Goal: Check status: Check status

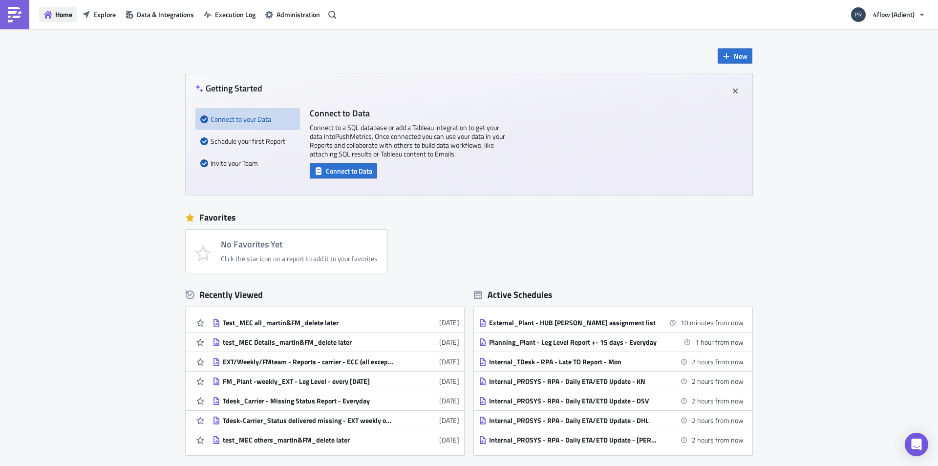
click at [52, 15] on button "Home" at bounding box center [58, 14] width 38 height 15
click at [99, 12] on span "Explore" at bounding box center [104, 14] width 22 height 10
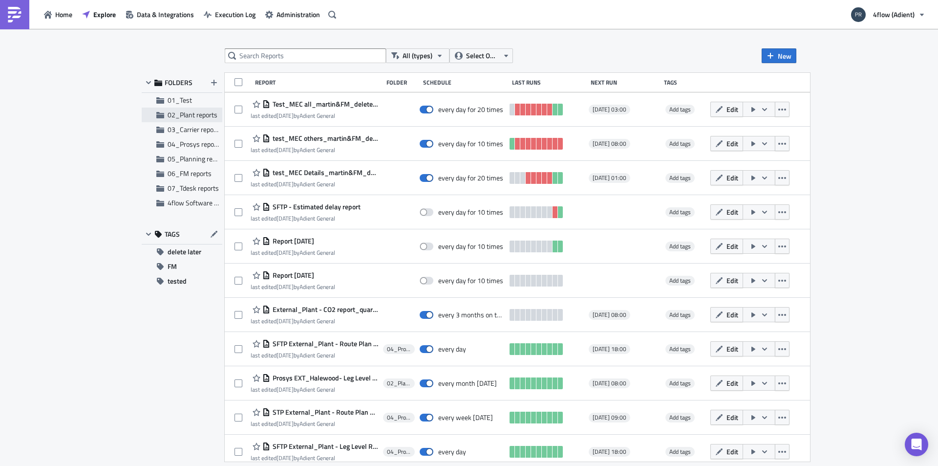
click at [197, 117] on span "02_Plant reports" at bounding box center [193, 114] width 50 height 10
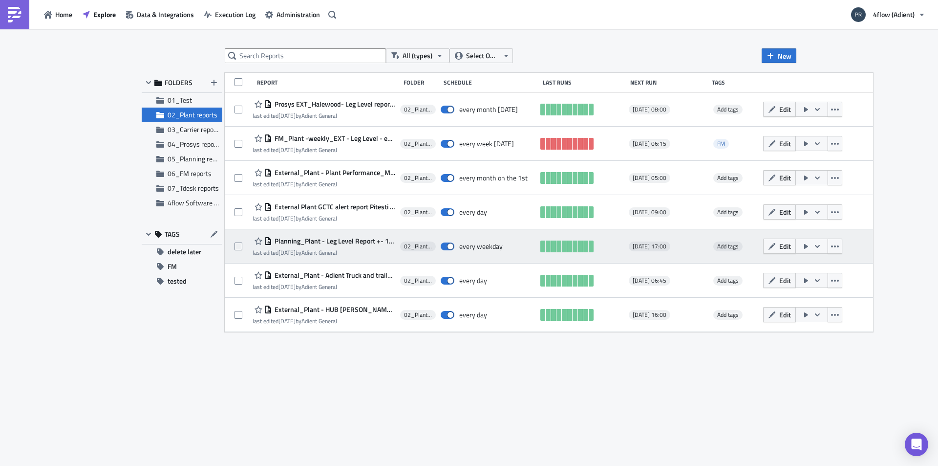
click at [286, 238] on span "Planning_Plant - Leg Level Report +- 15 days - Everyday" at bounding box center [333, 241] width 123 height 9
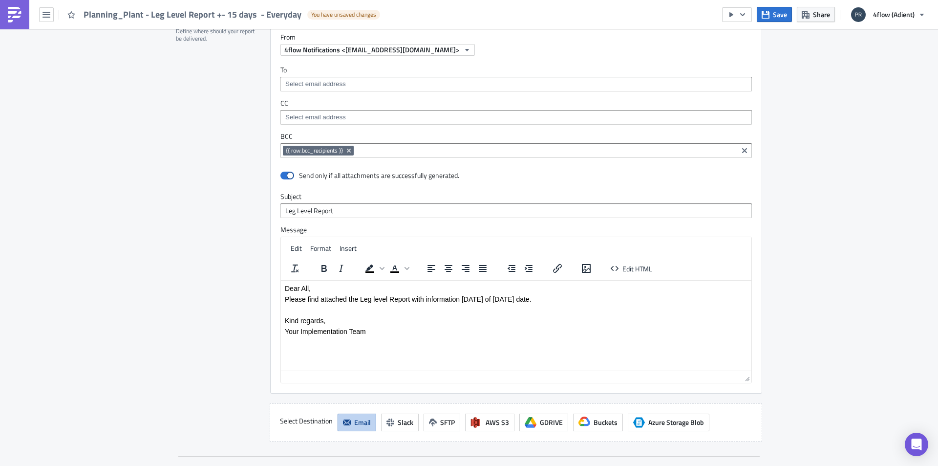
scroll to position [831, 0]
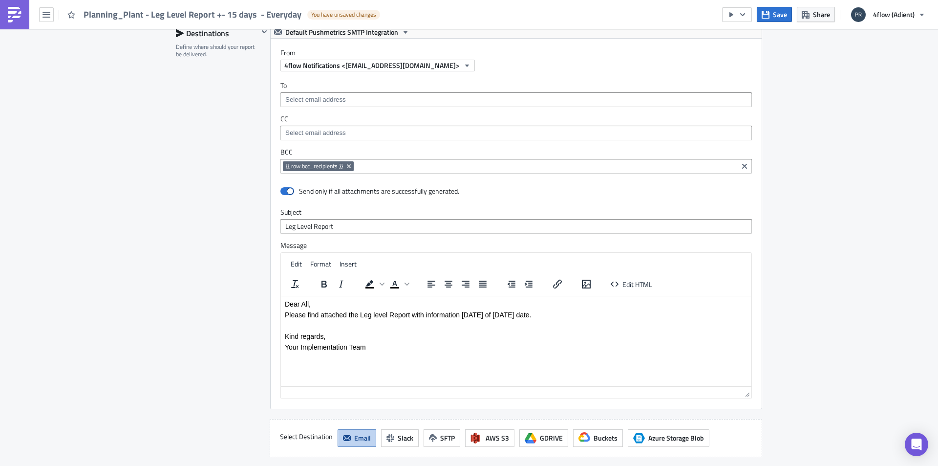
click at [314, 170] on span "{{ row.bcc_recipients }}" at bounding box center [318, 166] width 71 height 10
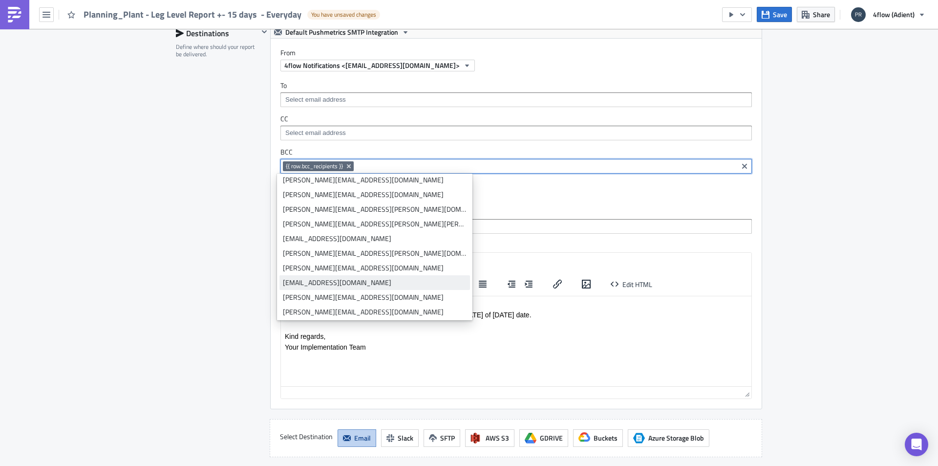
scroll to position [1515, 0]
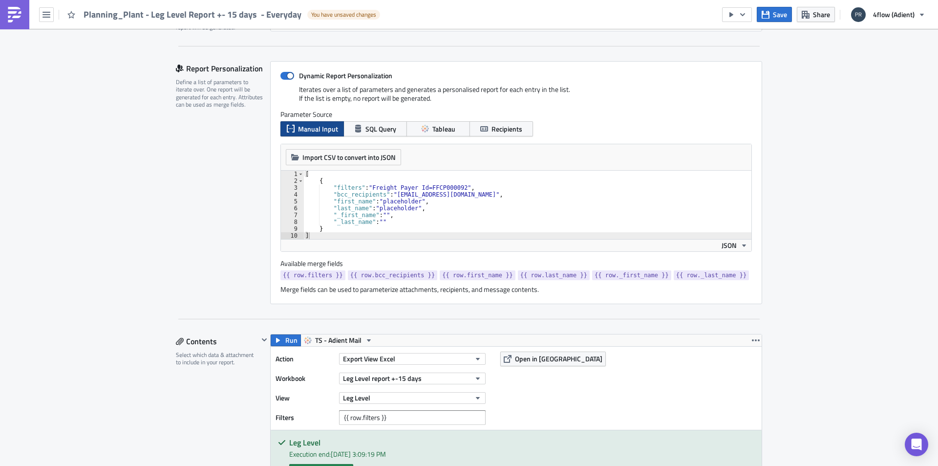
scroll to position [0, 0]
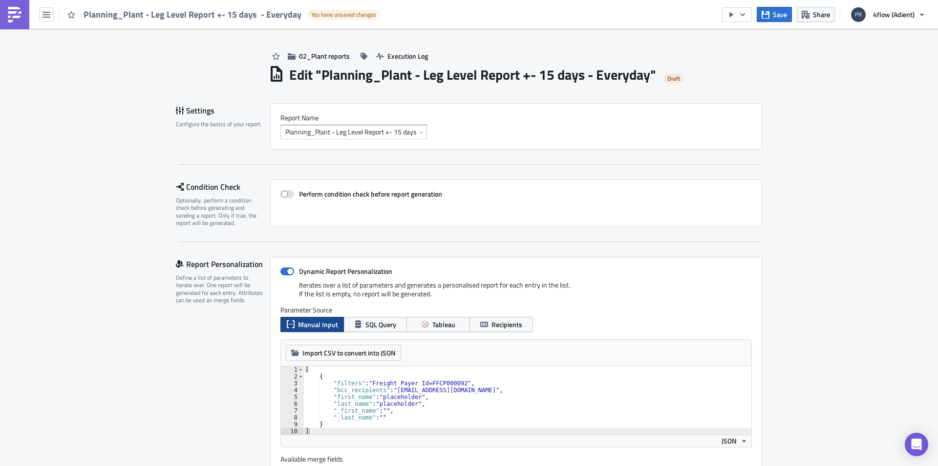
click at [57, 13] on div "Planning_Plant - Leg Level Report +- 15 days - Everyday You have unsaved changes" at bounding box center [192, 14] width 385 height 29
click at [45, 23] on div "Planning_Plant - Leg Level Report +- 15 days - Everyday You have unsaved changes" at bounding box center [192, 14] width 385 height 29
click at [46, 19] on button "button" at bounding box center [46, 14] width 15 height 15
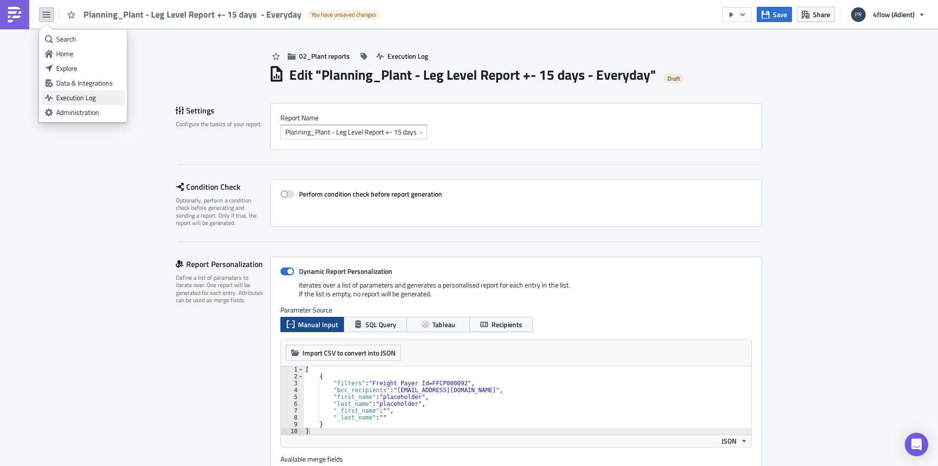
click at [87, 97] on div "Execution Log" at bounding box center [88, 98] width 65 height 10
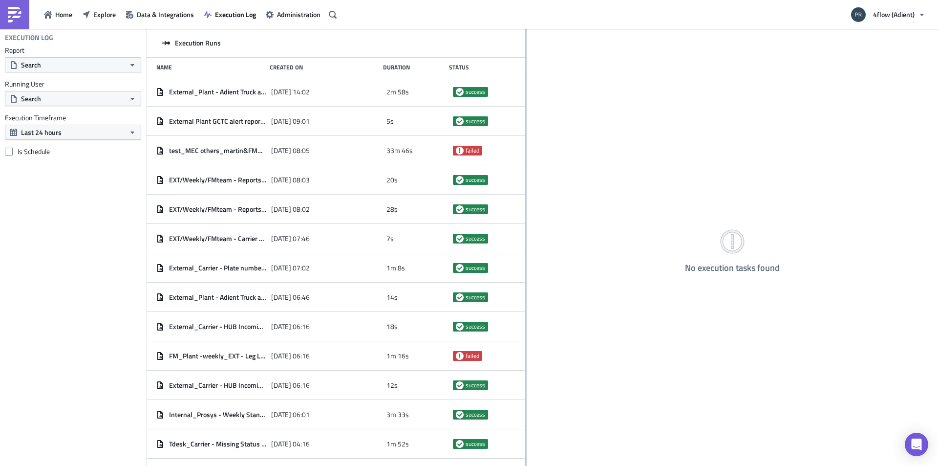
drag, startPoint x: 305, startPoint y: 94, endPoint x: 525, endPoint y: 134, distance: 223.5
click at [525, 134] on div at bounding box center [525, 248] width 1 height 438
click at [116, 67] on button "Search" at bounding box center [73, 64] width 136 height 15
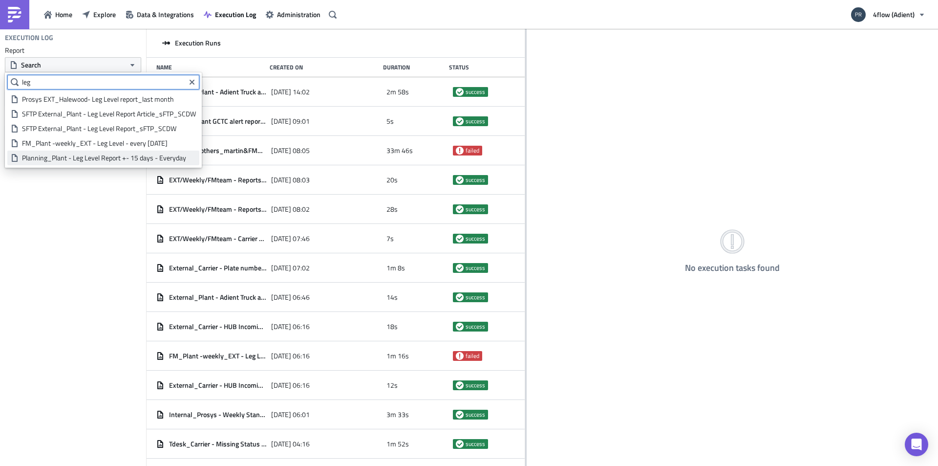
type input "leg"
click at [53, 161] on div "Planning_Plant - Leg Level Report +- 15 days - Everyday" at bounding box center [109, 158] width 174 height 10
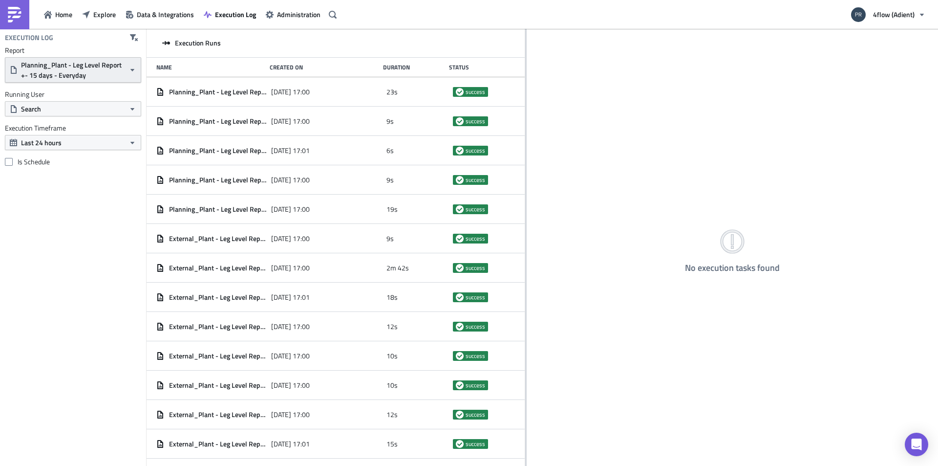
click at [79, 67] on span "Planning_Plant - Leg Level Report +- 15 days - Everyday" at bounding box center [73, 70] width 104 height 21
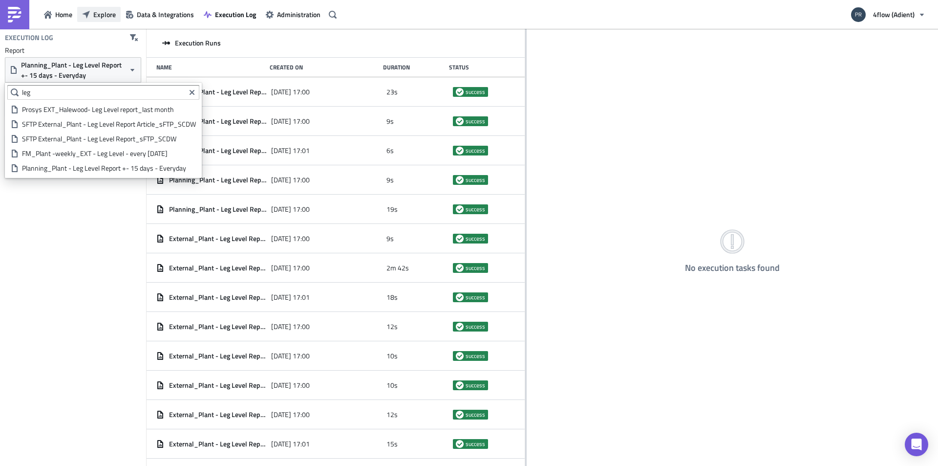
click at [101, 14] on span "Explore" at bounding box center [104, 14] width 22 height 10
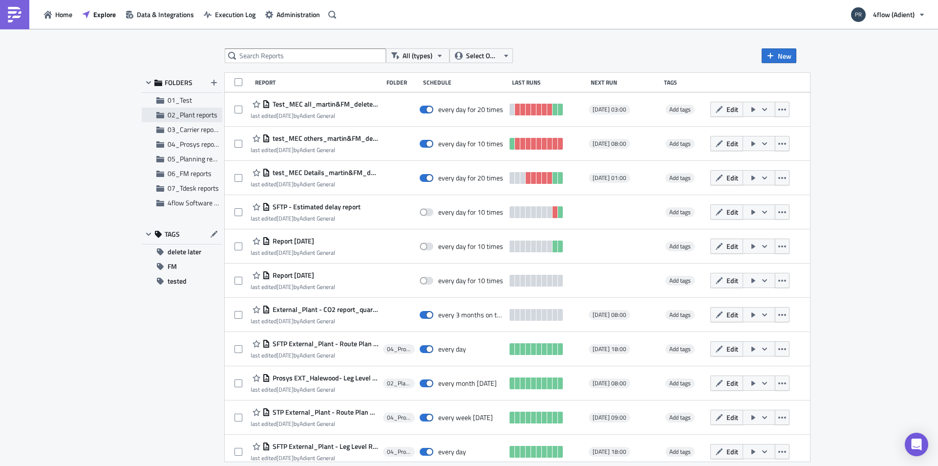
click at [186, 115] on span "02_Plant reports" at bounding box center [193, 114] width 50 height 10
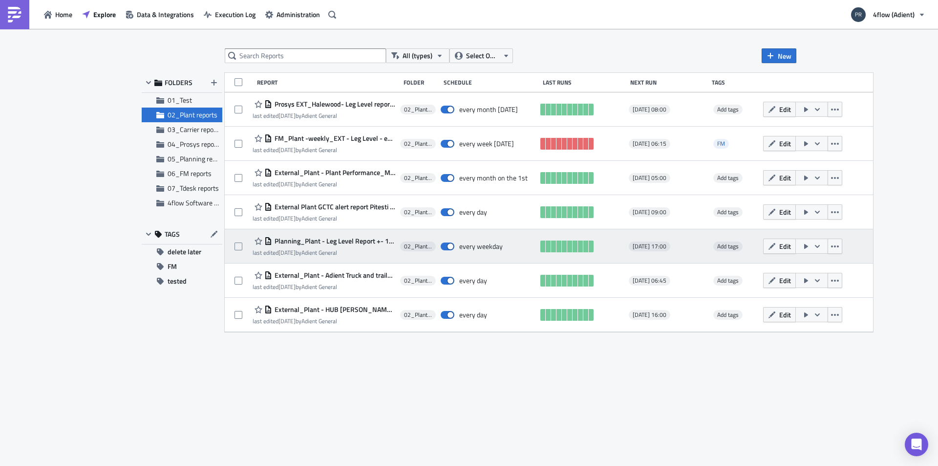
click at [346, 239] on span "Planning_Plant - Leg Level Report +- 15 days - Everyday" at bounding box center [333, 241] width 123 height 9
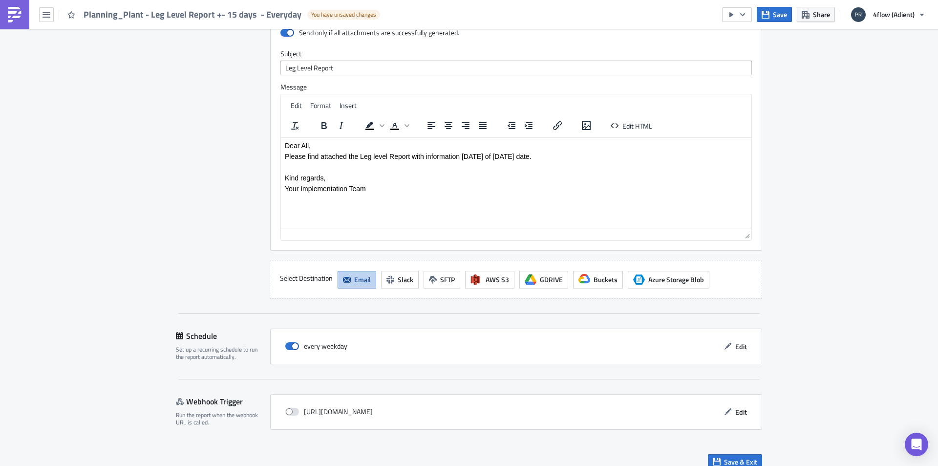
scroll to position [1001, 0]
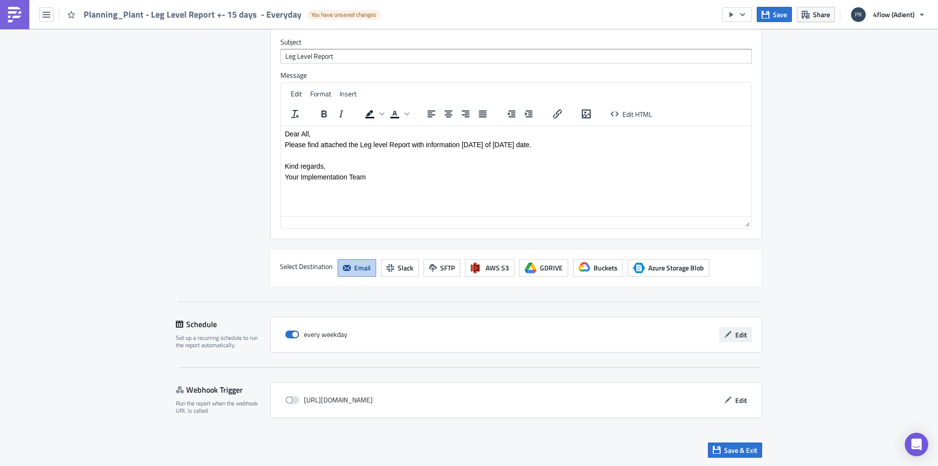
click at [737, 334] on span "Edit" at bounding box center [741, 334] width 12 height 10
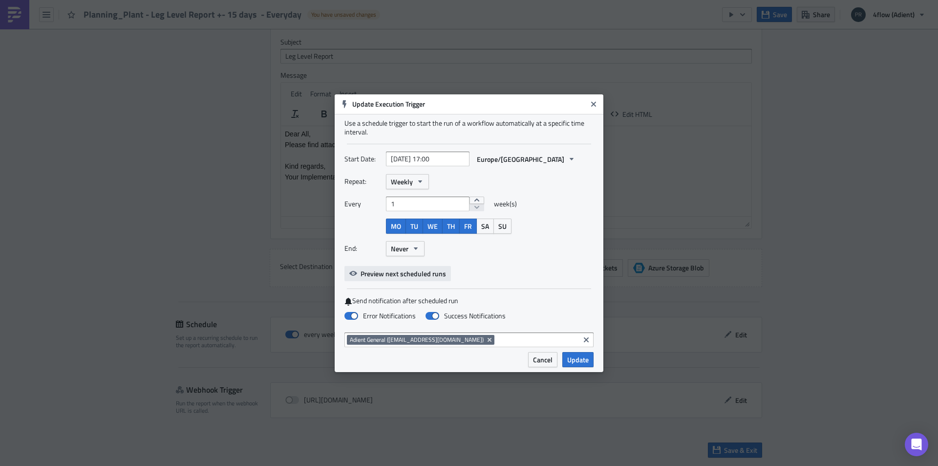
click at [404, 275] on span "Preview next scheduled runs" at bounding box center [404, 273] width 86 height 10
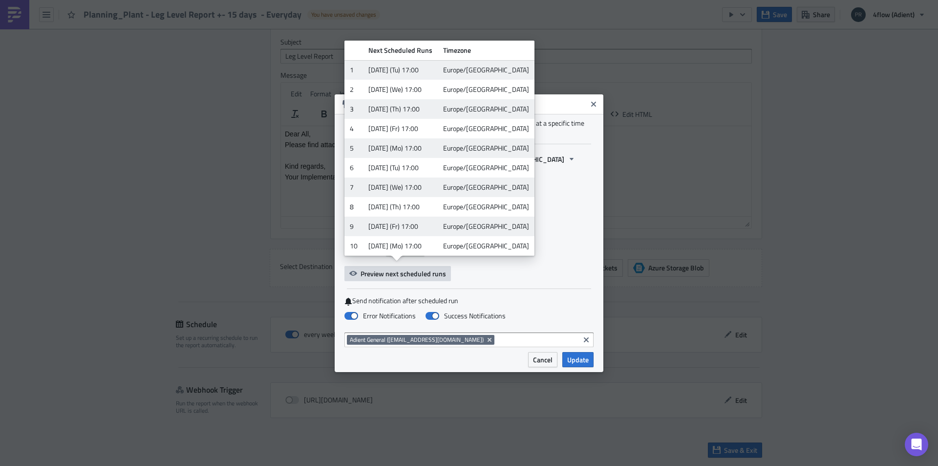
click at [558, 256] on div "End: Never" at bounding box center [468, 248] width 249 height 15
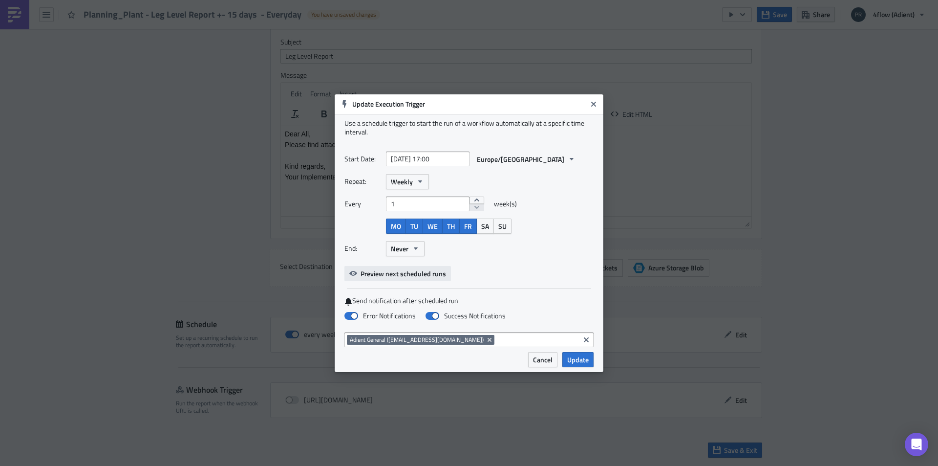
click at [418, 276] on span "Preview next scheduled runs" at bounding box center [404, 273] width 86 height 10
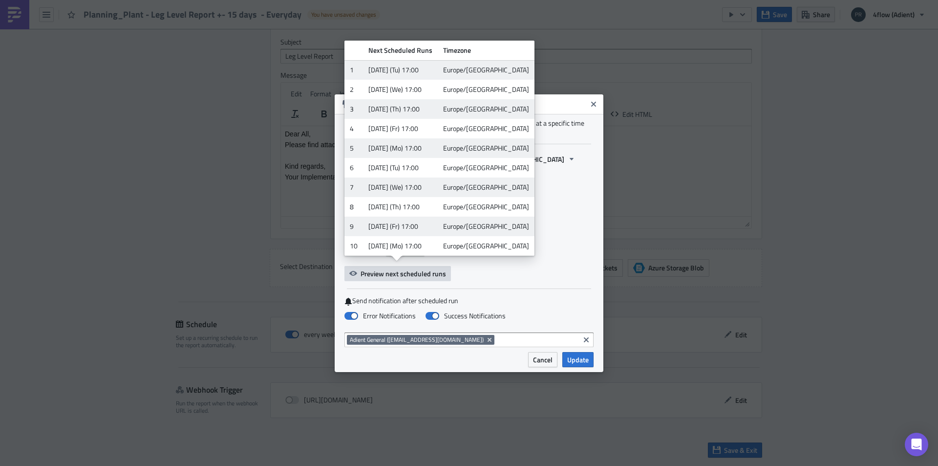
click at [494, 276] on div "Start Date: 2025-01-28 17:00 Europe/Berlin Repeat: Weekly Every 1 week(s) MO TU…" at bounding box center [468, 215] width 249 height 129
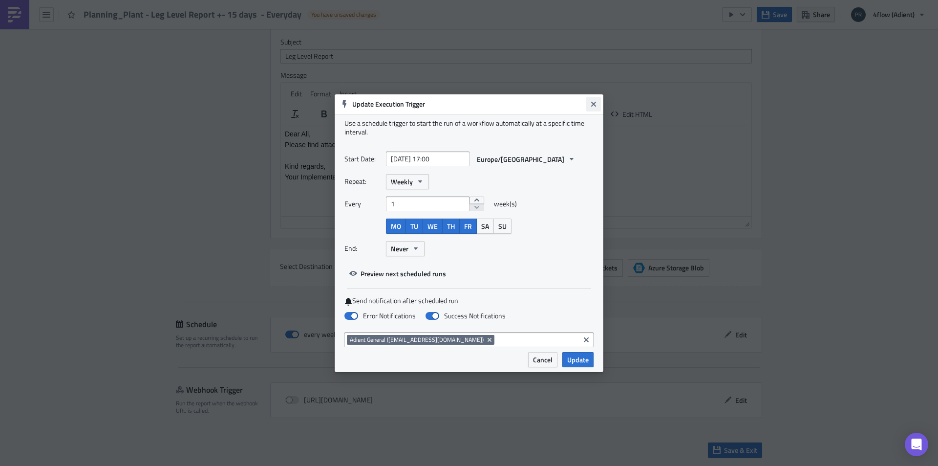
click at [589, 105] on button "Close" at bounding box center [593, 104] width 15 height 15
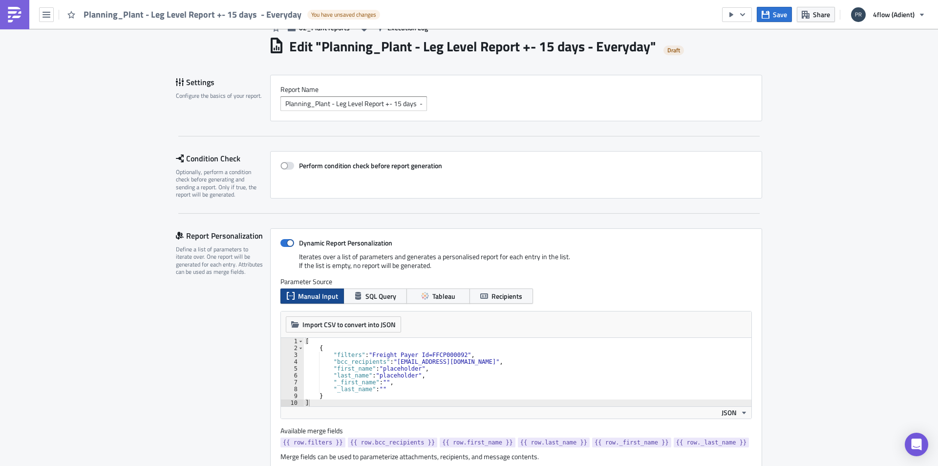
scroll to position [0, 0]
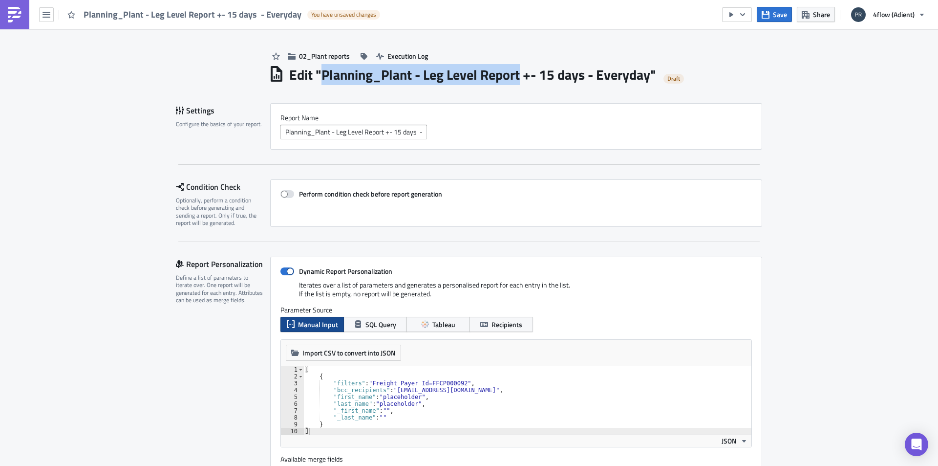
drag, startPoint x: 319, startPoint y: 74, endPoint x: 517, endPoint y: 75, distance: 198.4
click at [517, 75] on h1 "Edit " Planning_Plant - Leg Level Report +- 15 days - Everyday "" at bounding box center [472, 75] width 367 height 18
copy h1 "Planning_Plant - Leg Level Report"
click at [46, 15] on icon "button" at bounding box center [47, 15] width 8 height 6
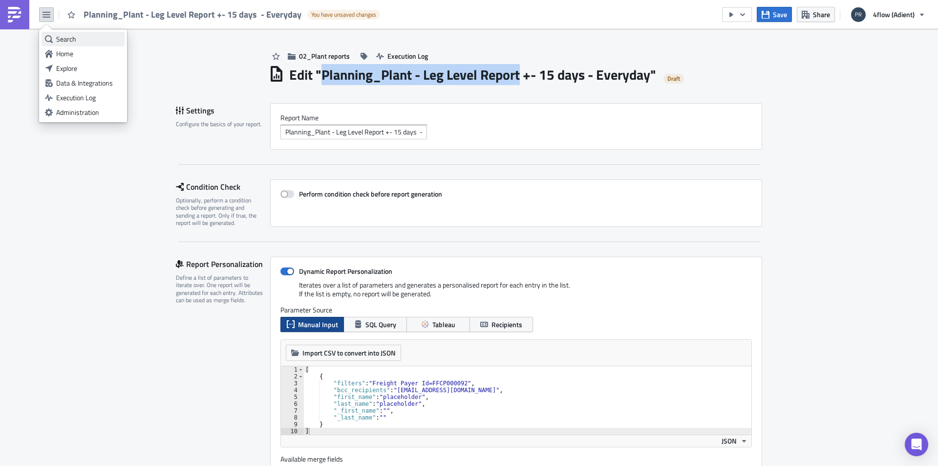
click at [61, 35] on div "Search" at bounding box center [88, 39] width 65 height 10
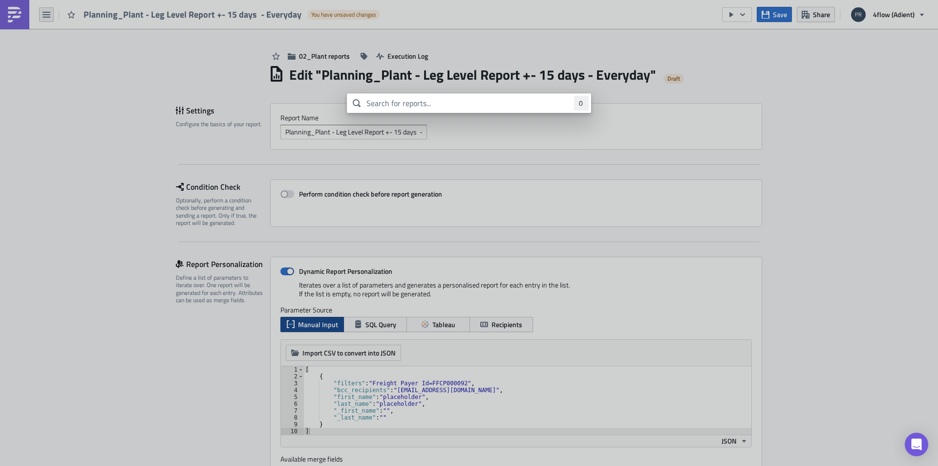
click at [53, 17] on body "Planning_Plant - Leg Level Report +- 15 days - Everyday You have unsaved change…" at bounding box center [469, 233] width 938 height 467
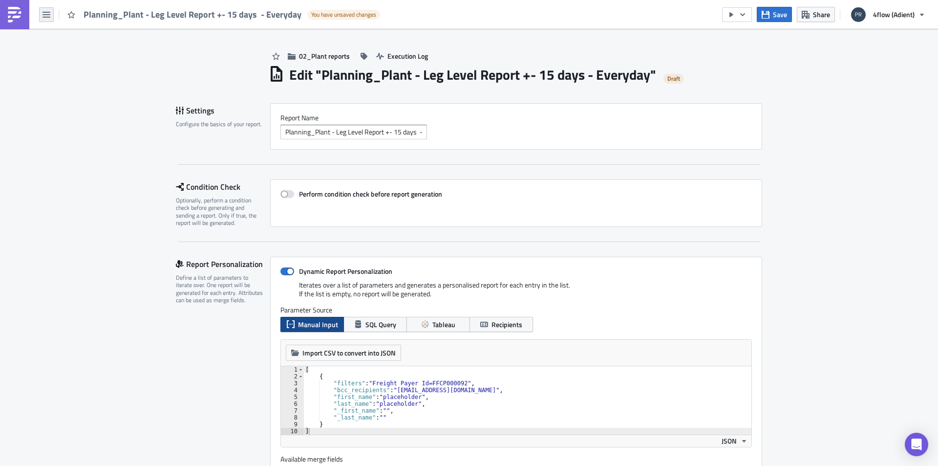
click at [43, 17] on icon "button" at bounding box center [47, 15] width 8 height 6
click at [82, 57] on div "Home" at bounding box center [88, 54] width 65 height 10
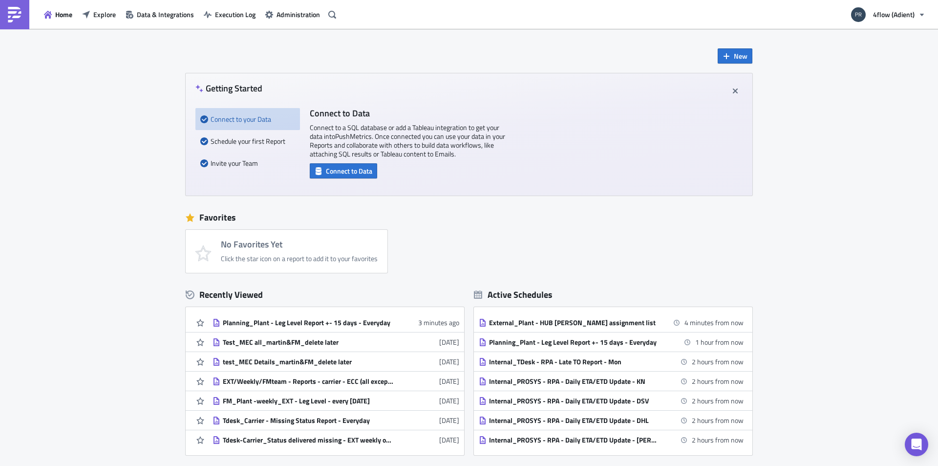
click at [220, 23] on div "Home Explore Data & Integrations Execution Log Administration" at bounding box center [170, 14] width 340 height 29
click at [218, 13] on span "Execution Log" at bounding box center [235, 14] width 41 height 10
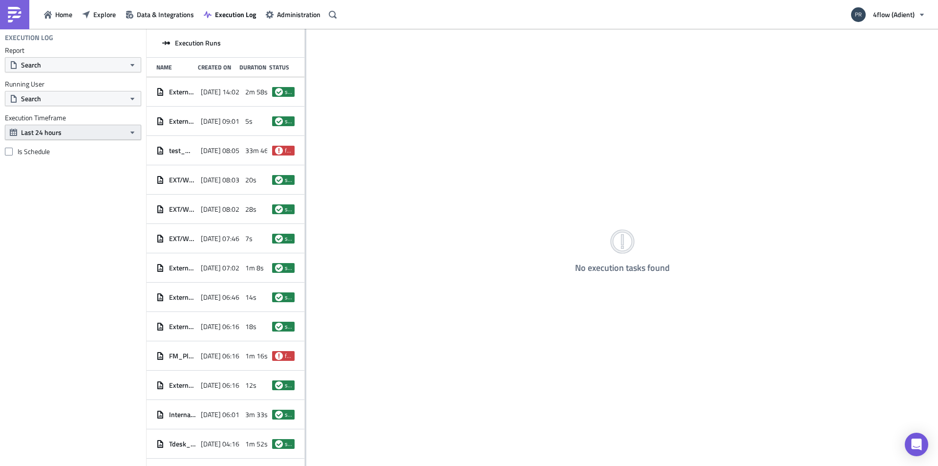
click at [77, 132] on button "Last 24 hours" at bounding box center [73, 132] width 136 height 15
click at [47, 66] on button "Search" at bounding box center [73, 64] width 136 height 15
click at [46, 81] on input "text" at bounding box center [53, 82] width 93 height 15
paste input "Planning_Plant - Leg Level Report"
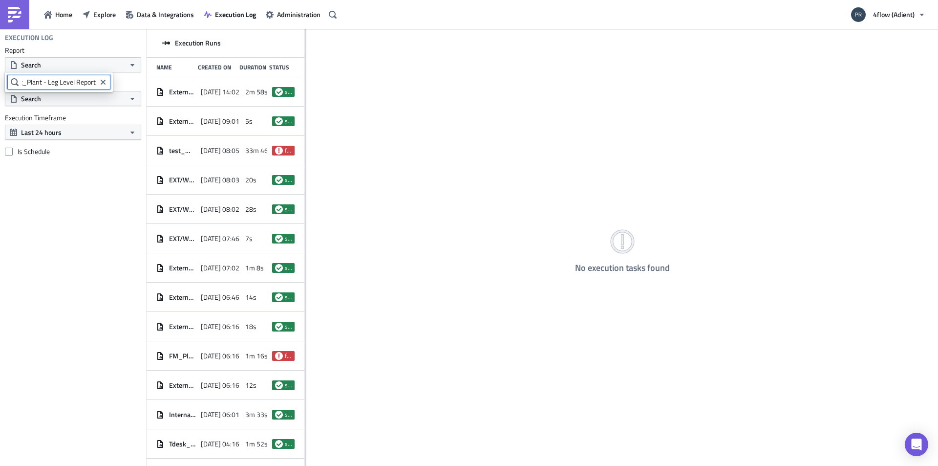
type input "Planning_Plant - Leg Level Report"
click at [144, 100] on div "Planning_Plant - Leg Level Report +- 15 days - Everyday" at bounding box center [104, 99] width 164 height 10
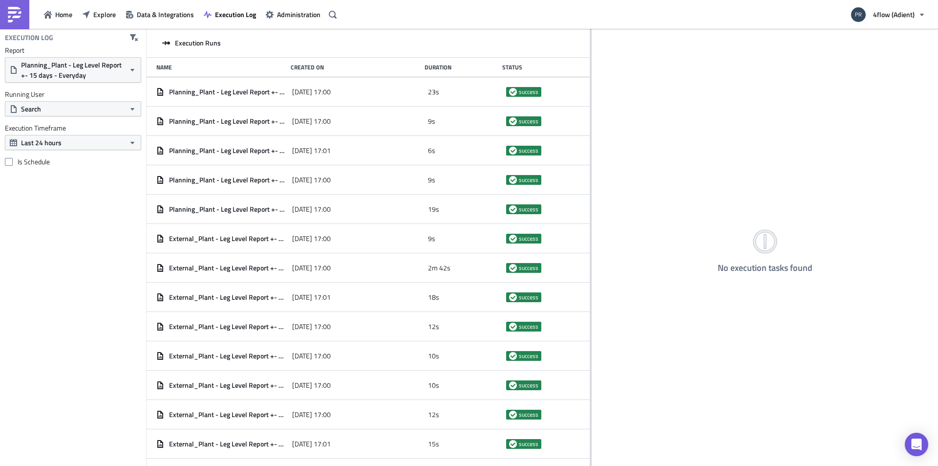
drag, startPoint x: 305, startPoint y: 103, endPoint x: 590, endPoint y: 152, distance: 289.1
click at [590, 152] on div at bounding box center [590, 248] width 1 height 438
